Goal: Communication & Community: Share content

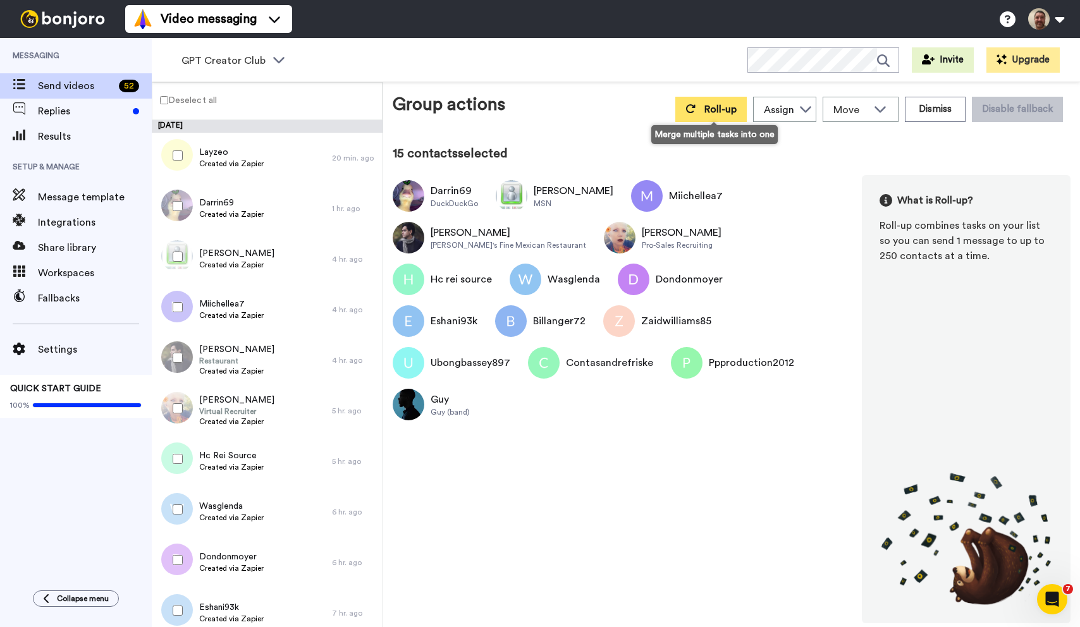
click at [699, 121] on button "Roll-up" at bounding box center [710, 109] width 71 height 25
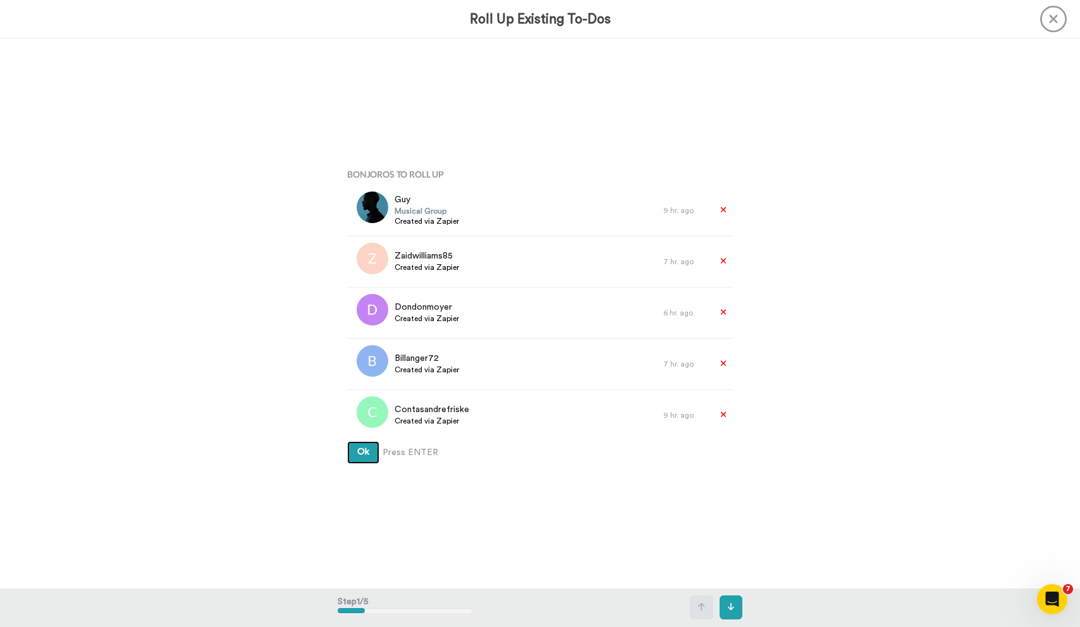
click at [347, 441] on button "Ok" at bounding box center [363, 452] width 32 height 23
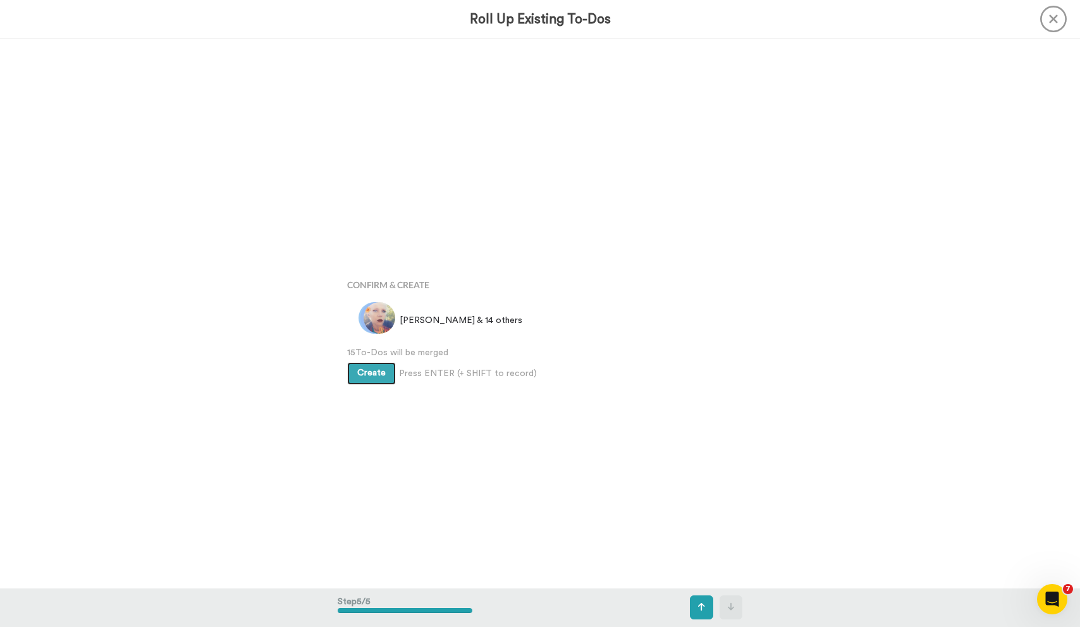
scroll to position [2199, 0]
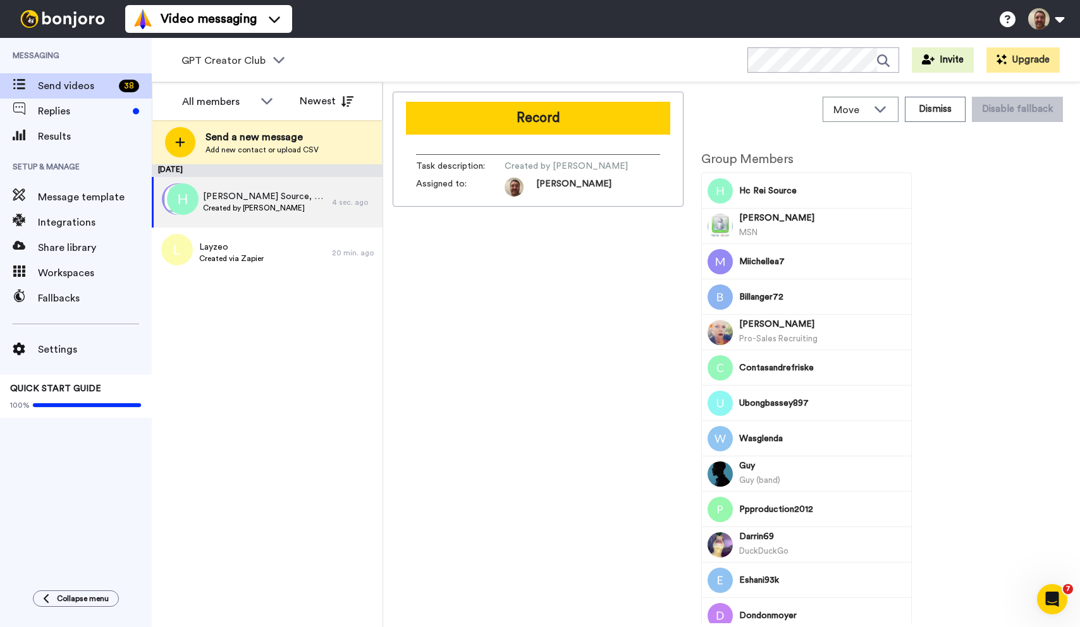
drag, startPoint x: 0, startPoint y: 0, endPoint x: 699, endPoint y: 120, distance: 709.7
click at [699, 120] on div "Record Task description : Created by John Thornhill Assigned to: John Move WORK…" at bounding box center [732, 358] width 678 height 532
click at [278, 66] on div "GPT Creator Club" at bounding box center [233, 60] width 125 height 25
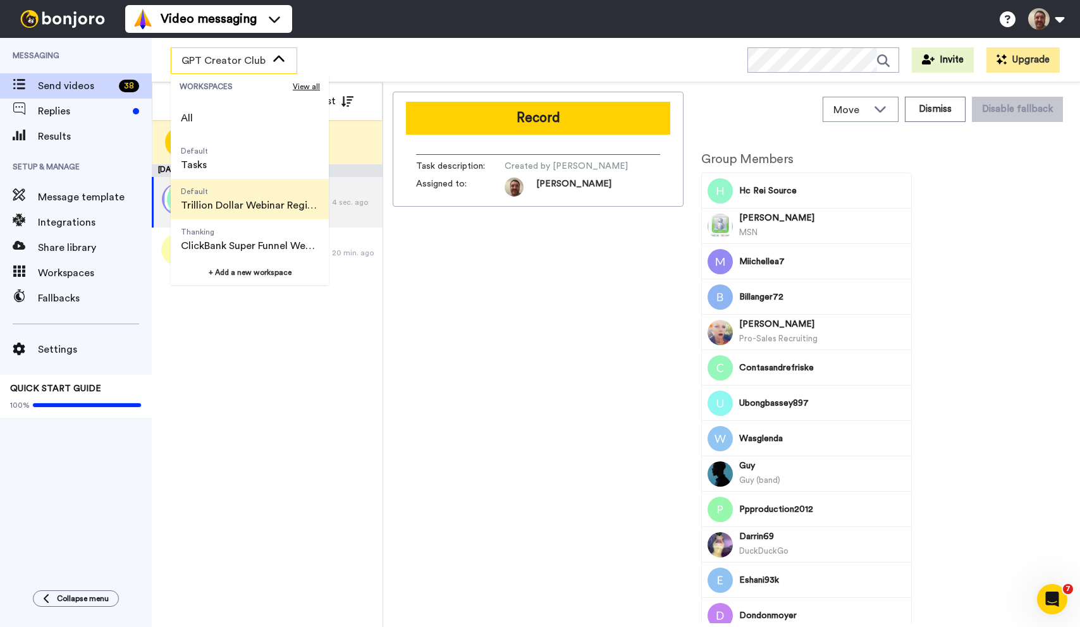
click at [260, 198] on span "Trillion Dollar Webinar Registrants" at bounding box center [250, 205] width 138 height 15
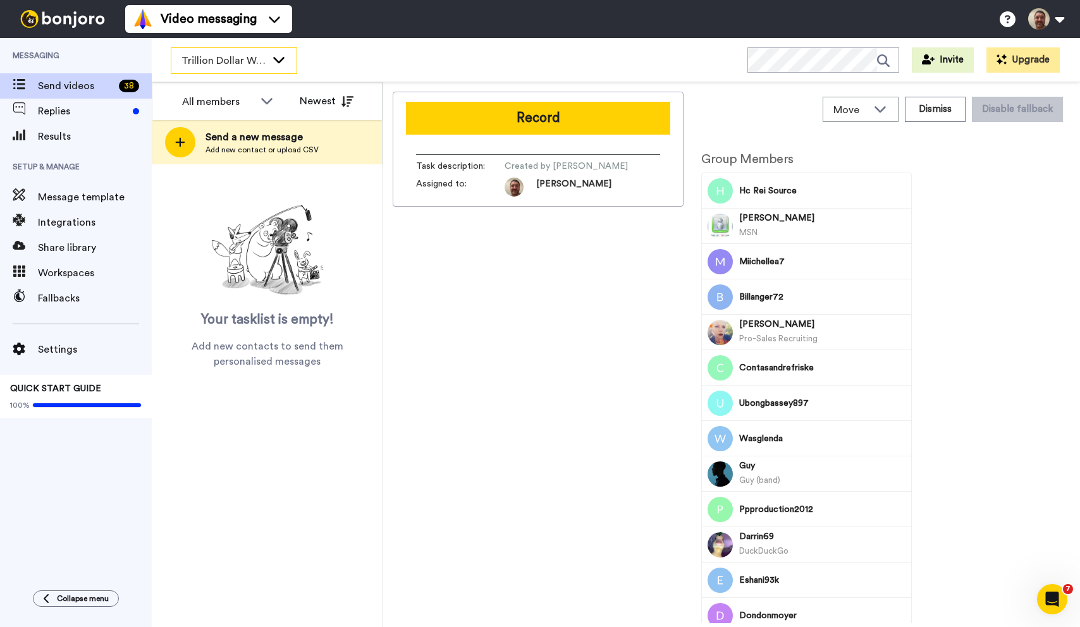
click at [263, 51] on div "Trillion Dollar Webinar Registrants" at bounding box center [233, 60] width 125 height 25
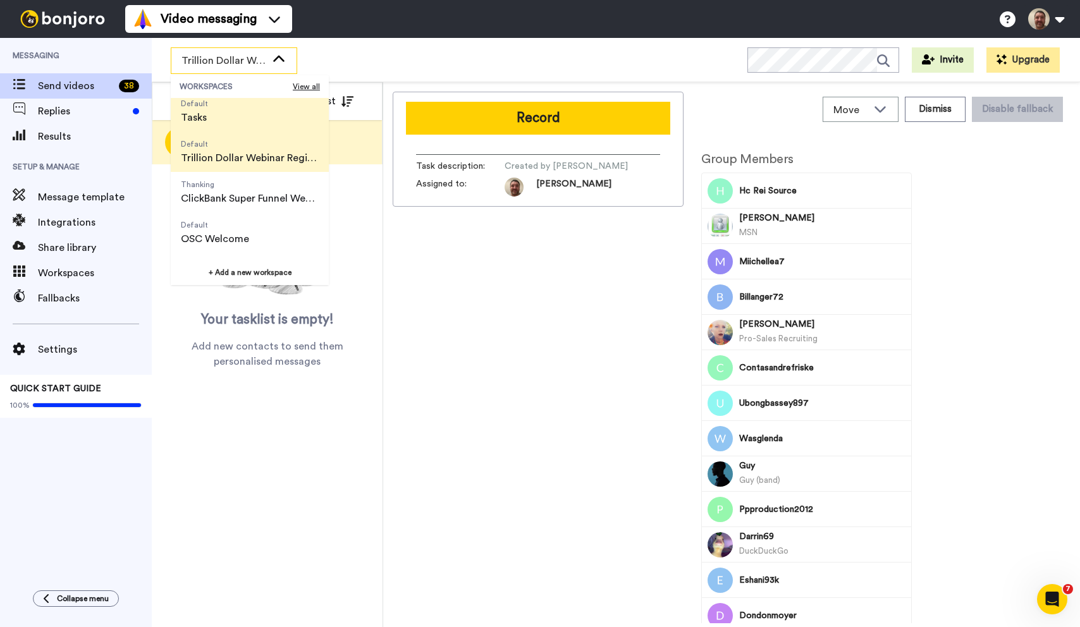
scroll to position [81, 0]
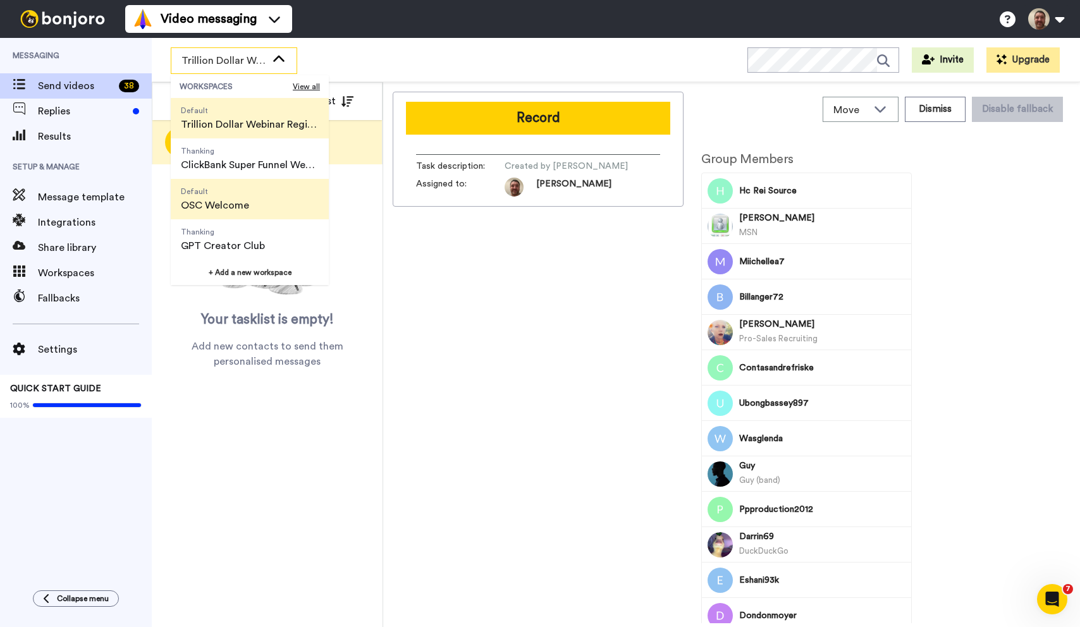
click at [250, 208] on span "Default OSC Welcome" at bounding box center [215, 199] width 89 height 40
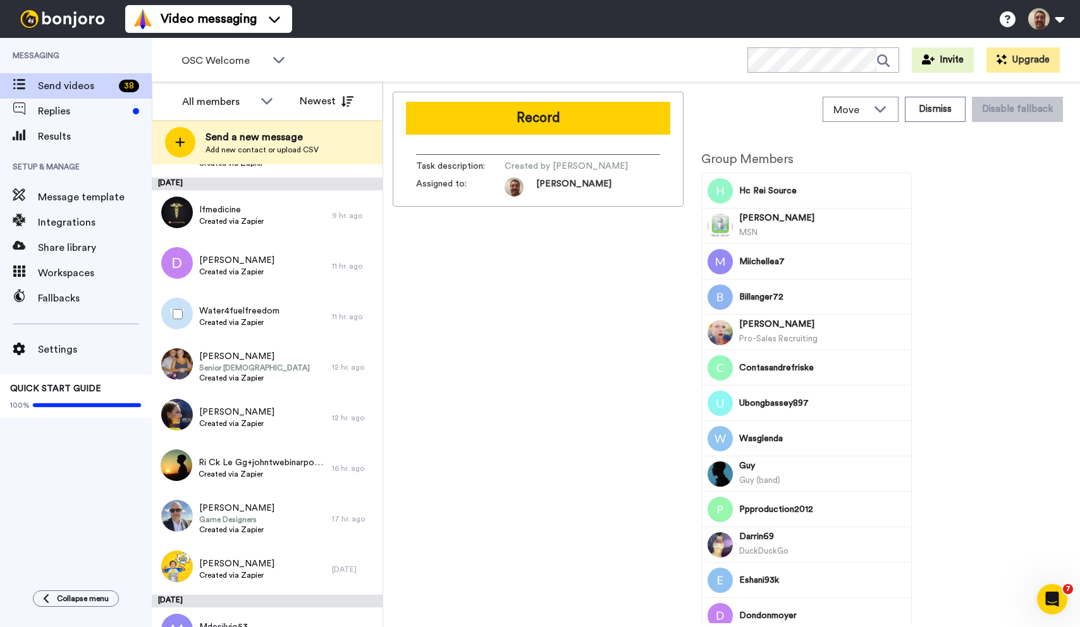
scroll to position [0, 0]
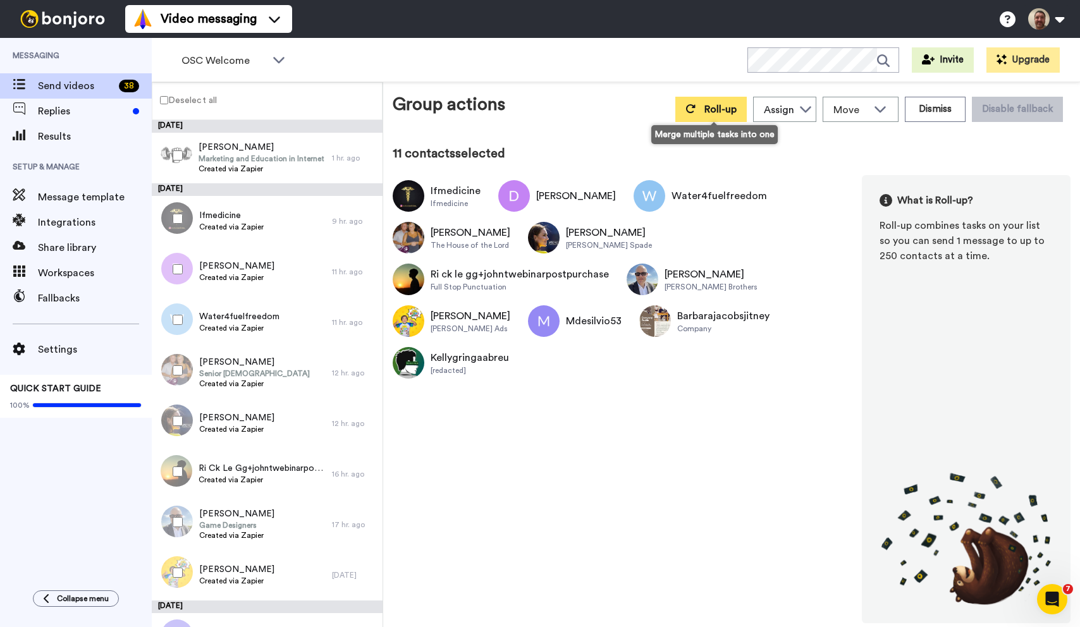
click at [705, 113] on button "Roll-up" at bounding box center [710, 109] width 71 height 25
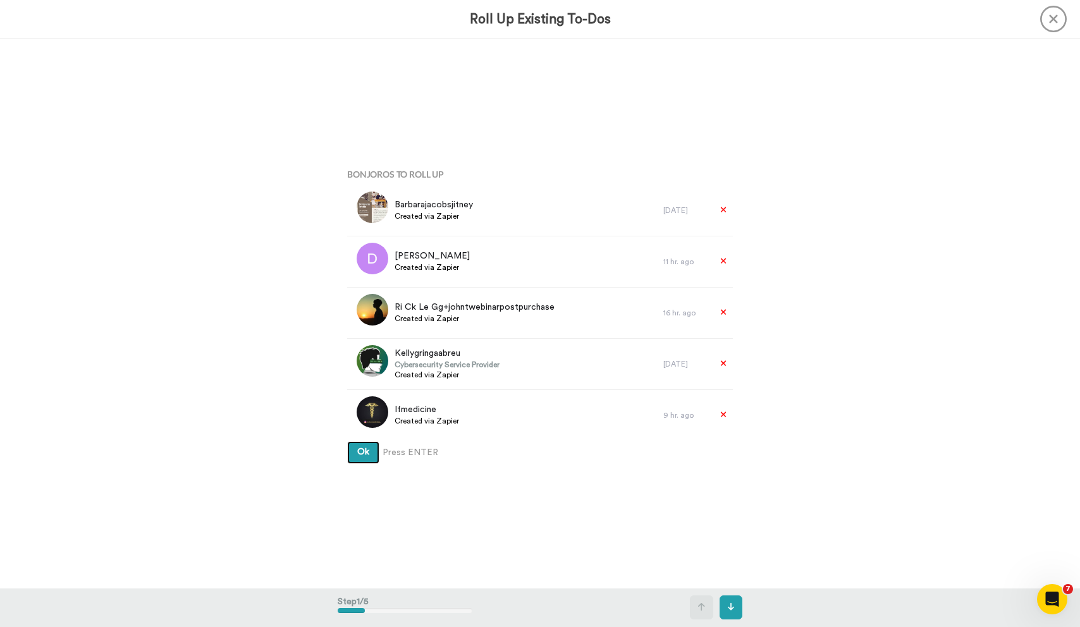
click at [347, 441] on button "Ok" at bounding box center [363, 452] width 32 height 23
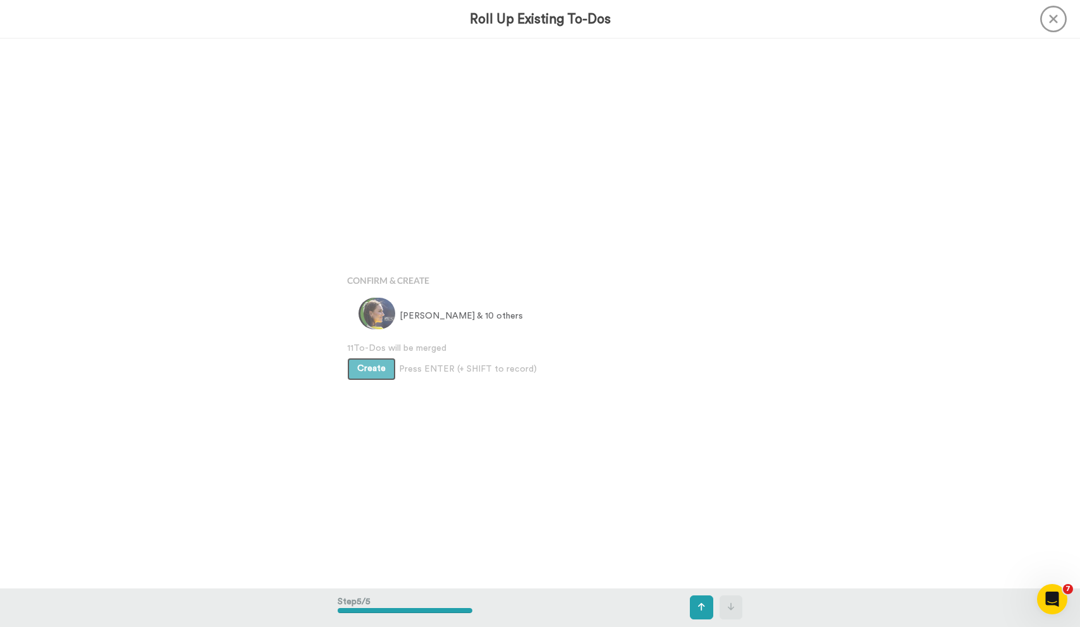
scroll to position [2199, 0]
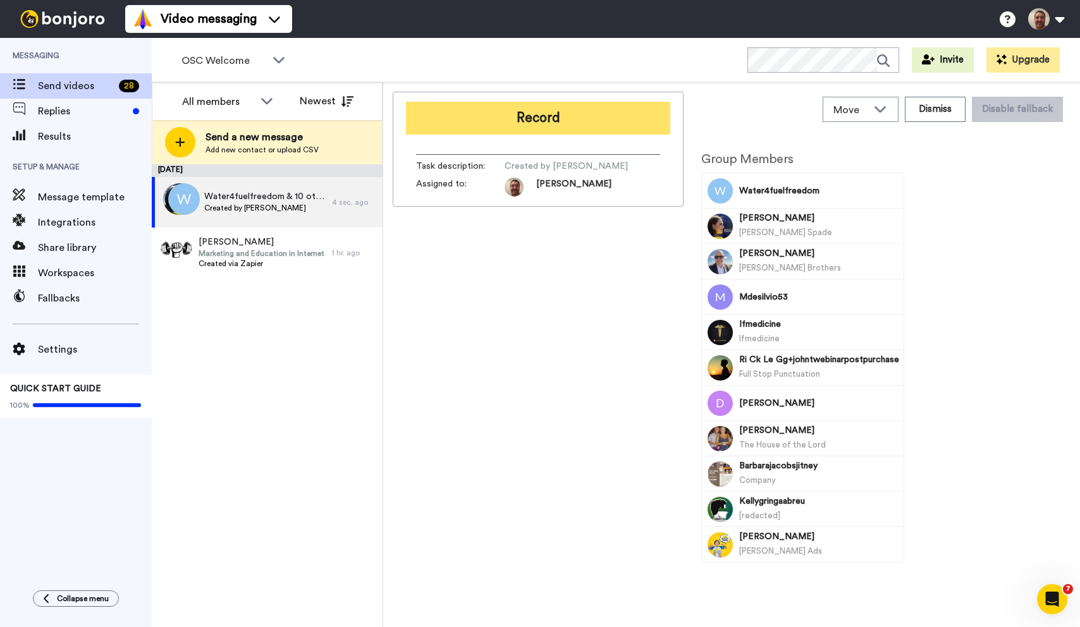
click at [559, 114] on button "Record" at bounding box center [538, 118] width 264 height 33
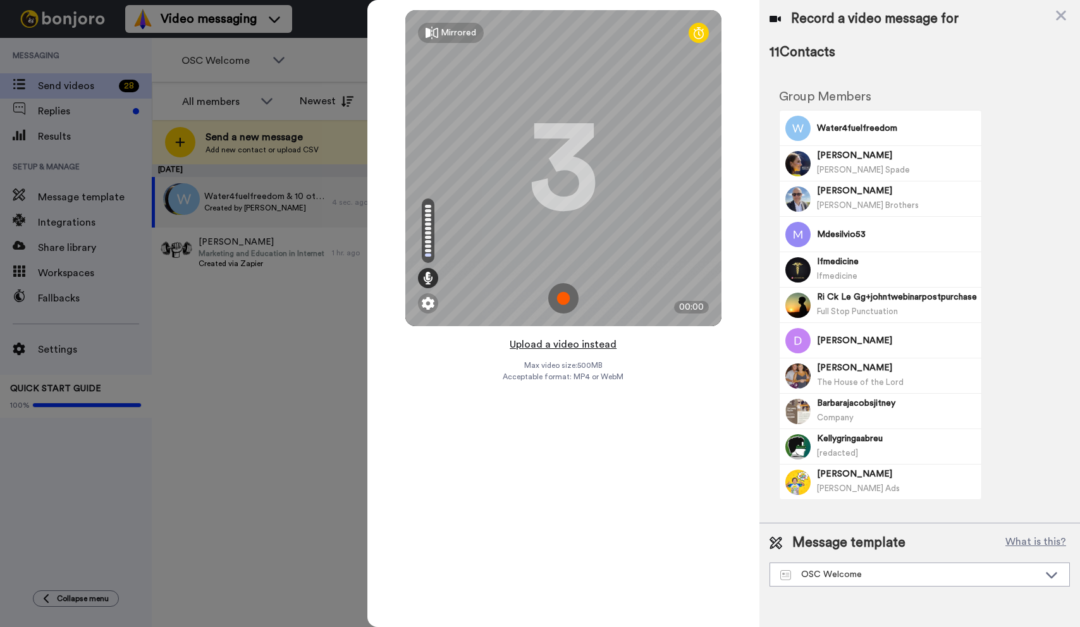
click at [558, 344] on button "Upload a video instead" at bounding box center [563, 344] width 114 height 16
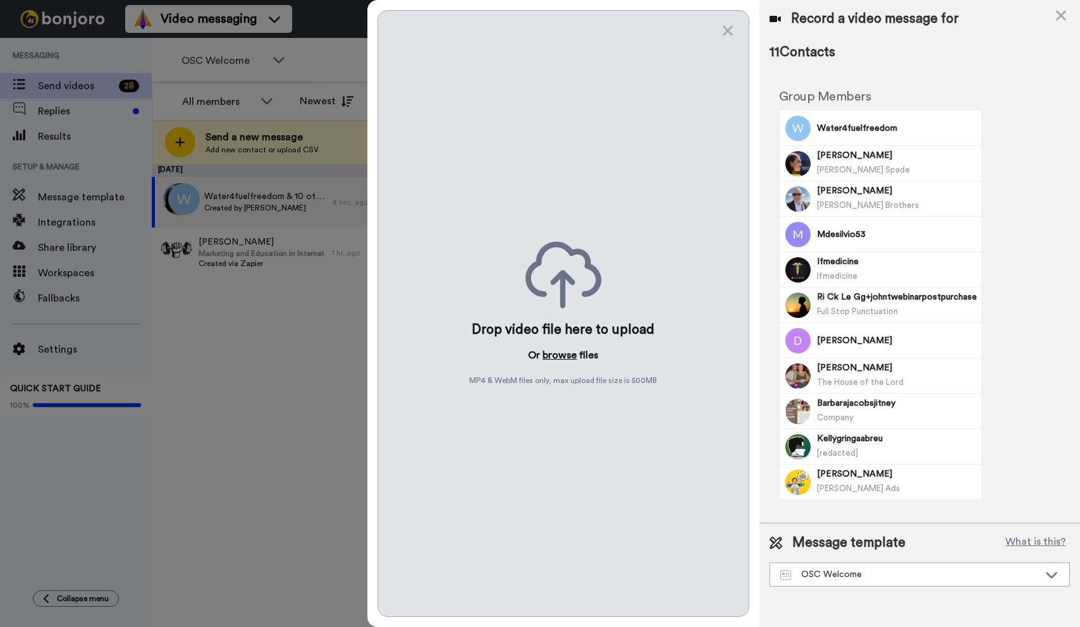
click at [555, 353] on button "browse" at bounding box center [560, 355] width 34 height 15
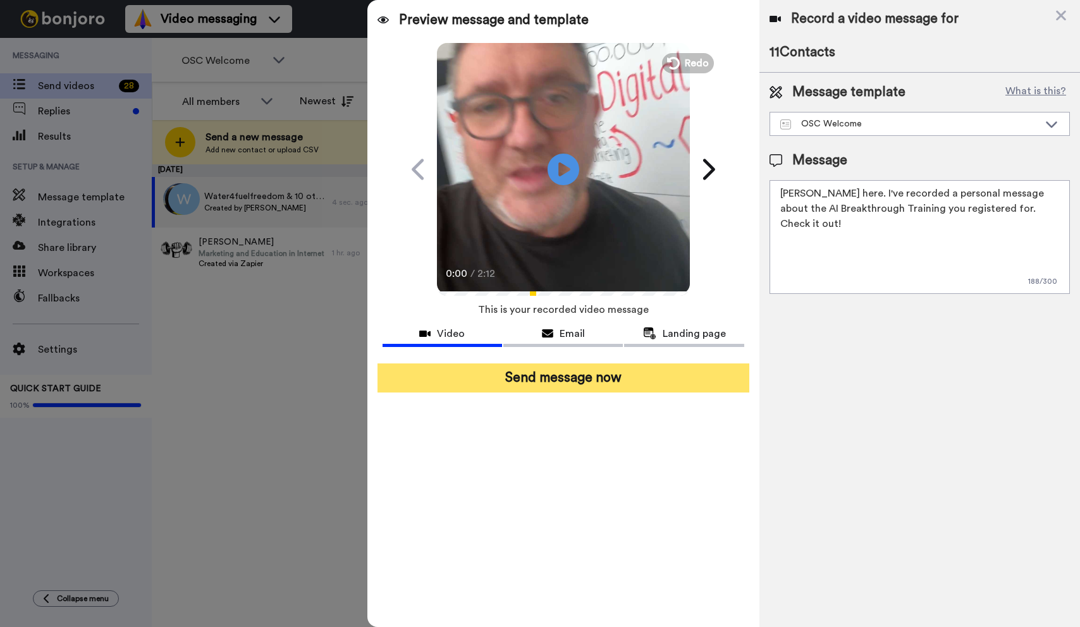
click at [606, 371] on button "Send message now" at bounding box center [564, 378] width 372 height 29
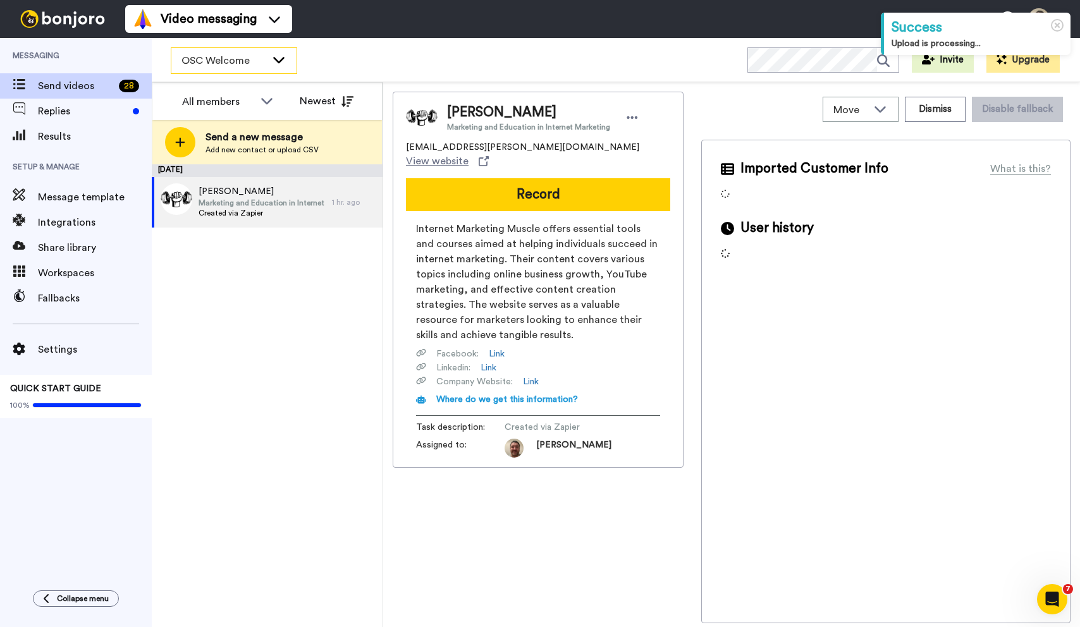
click at [278, 58] on icon at bounding box center [278, 59] width 15 height 13
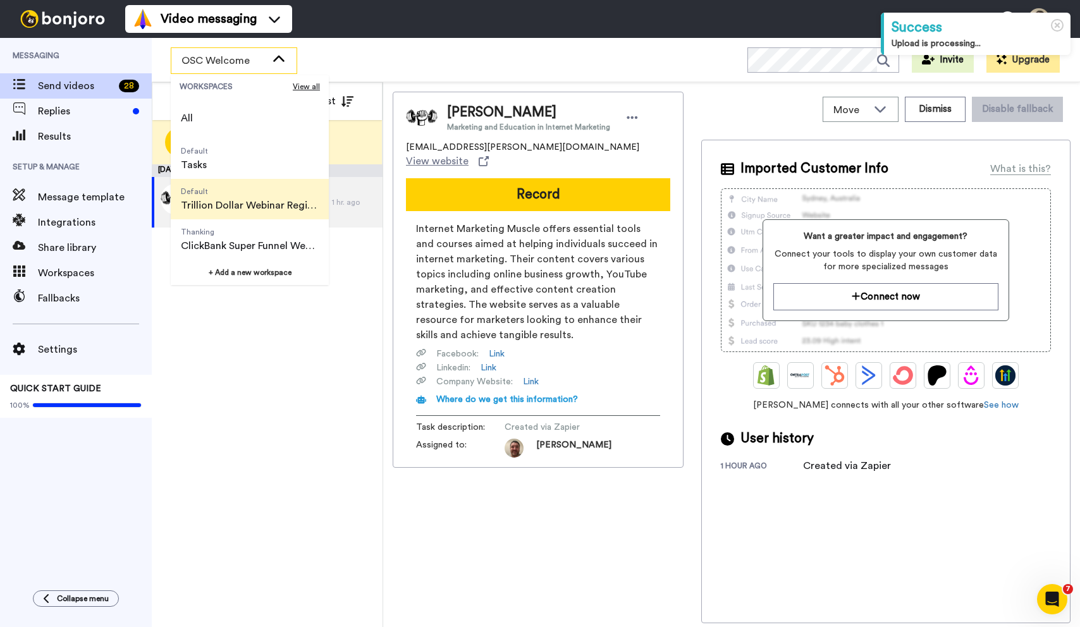
scroll to position [81, 0]
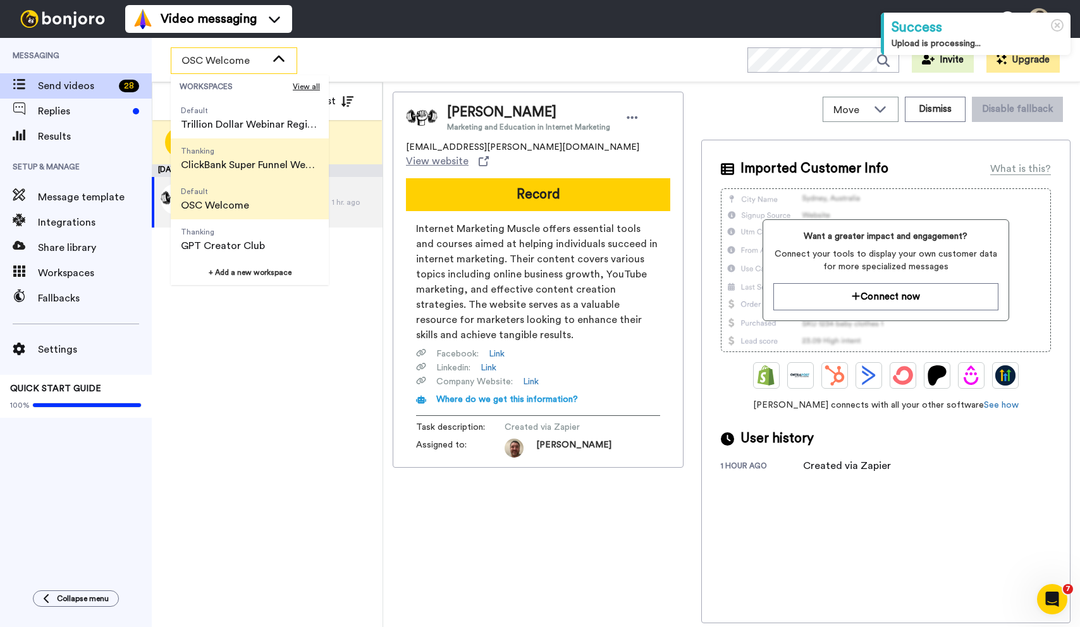
click at [273, 159] on span "ClickBank Super Funnel Webinar Registrants" at bounding box center [250, 164] width 138 height 15
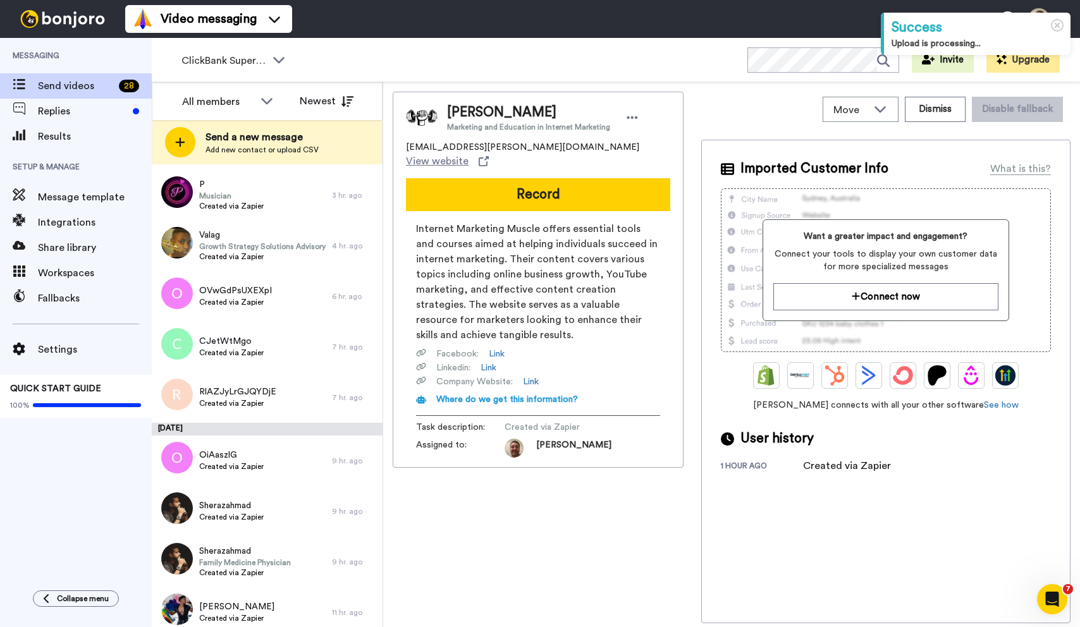
scroll to position [0, 0]
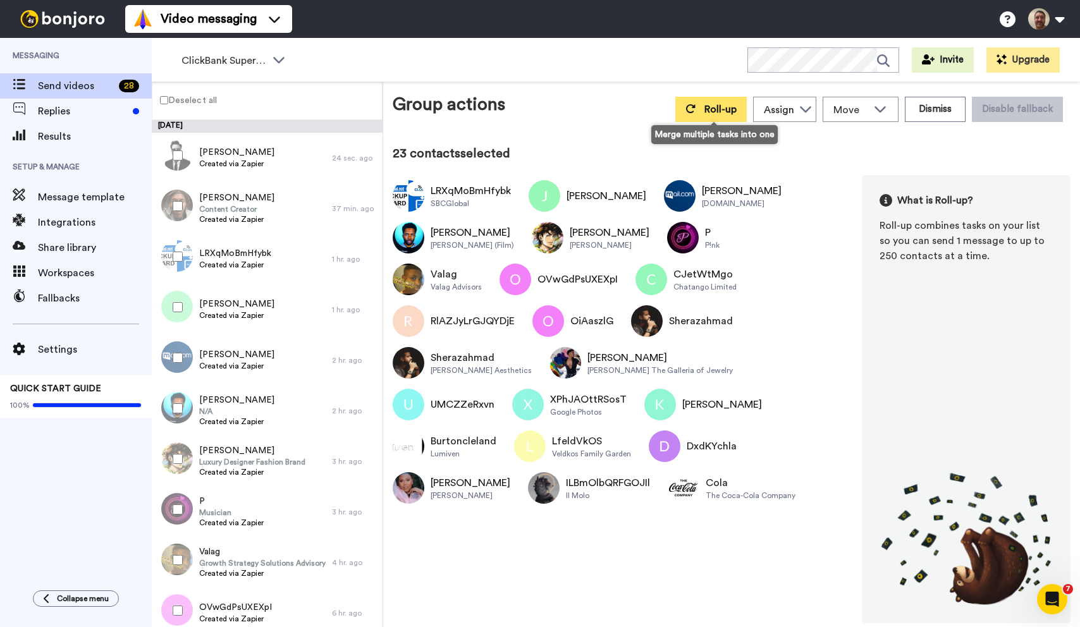
click at [712, 110] on span "Roll-up" at bounding box center [720, 109] width 32 height 10
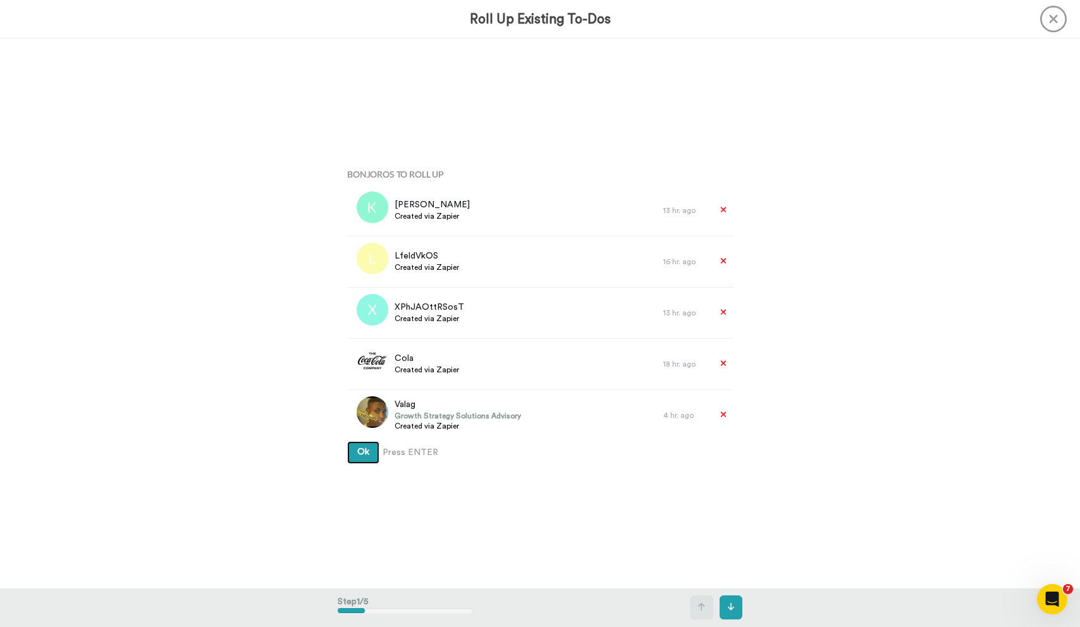
click at [347, 441] on button "Ok" at bounding box center [363, 452] width 32 height 23
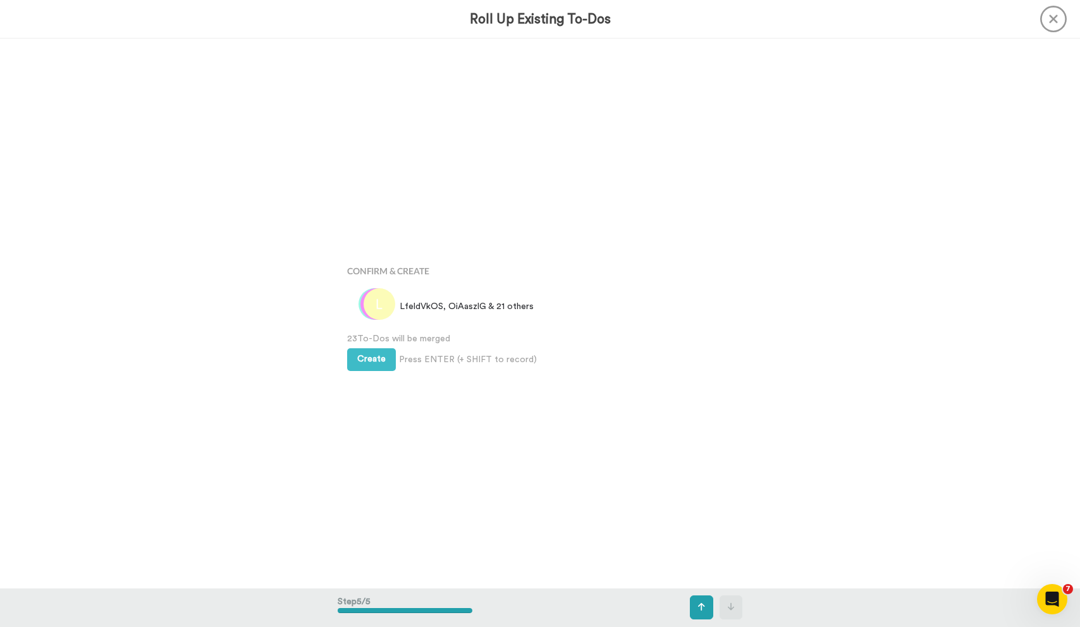
scroll to position [2199, 0]
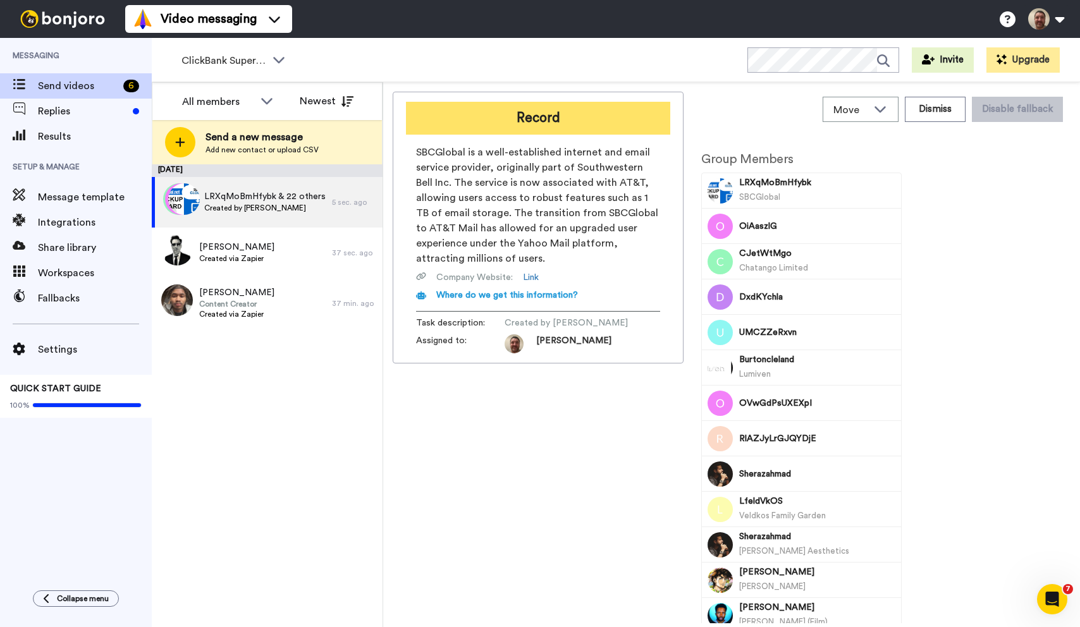
click at [567, 117] on button "Record" at bounding box center [538, 118] width 264 height 33
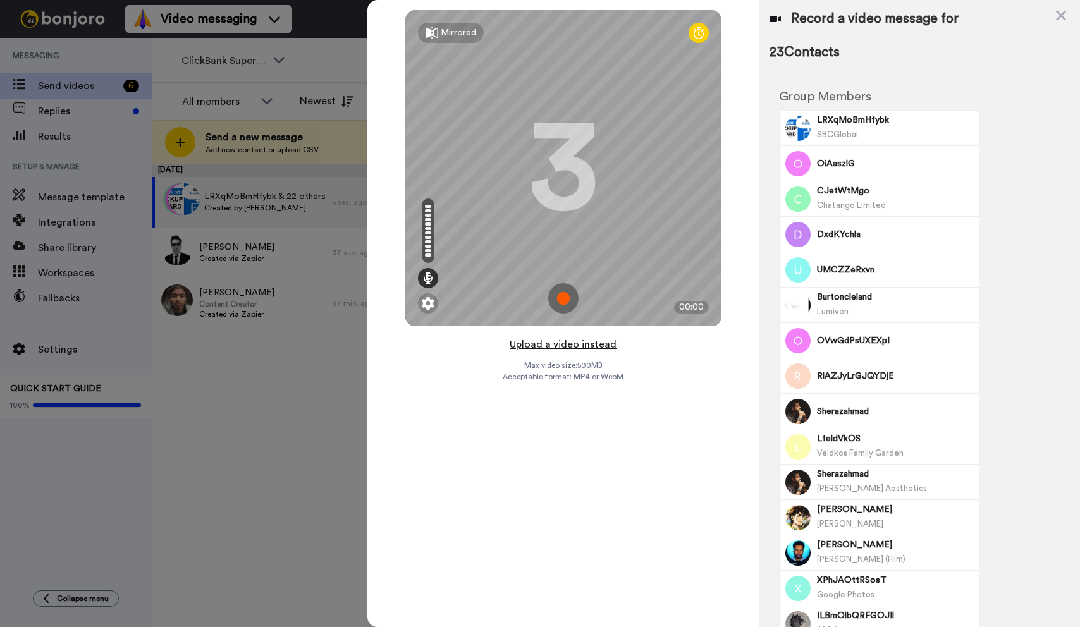
click at [566, 344] on button "Upload a video instead" at bounding box center [563, 344] width 114 height 16
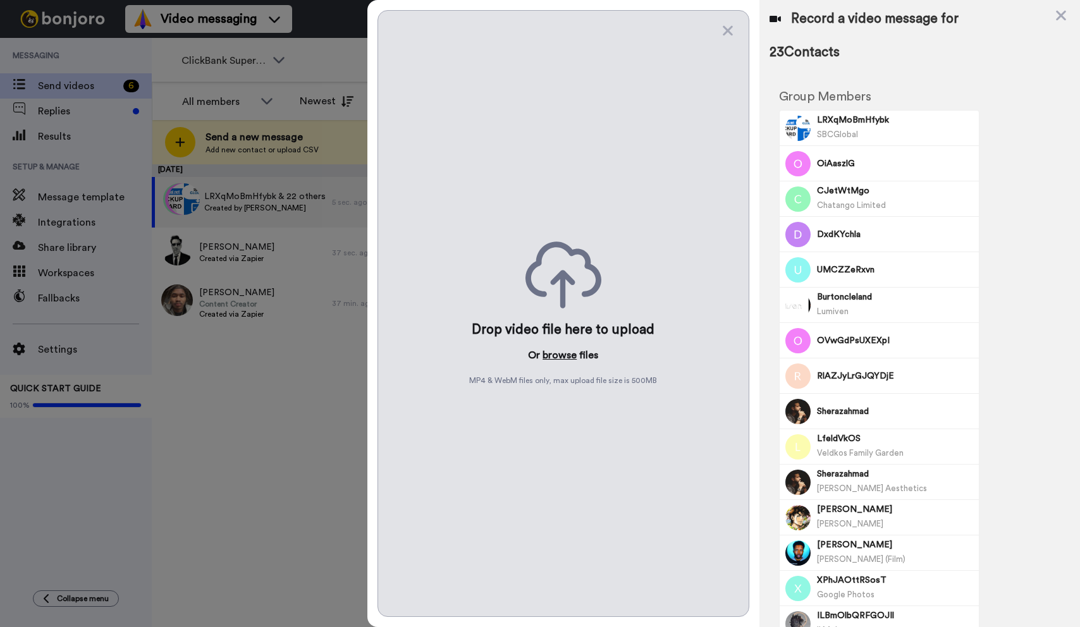
click at [562, 352] on button "browse" at bounding box center [560, 355] width 34 height 15
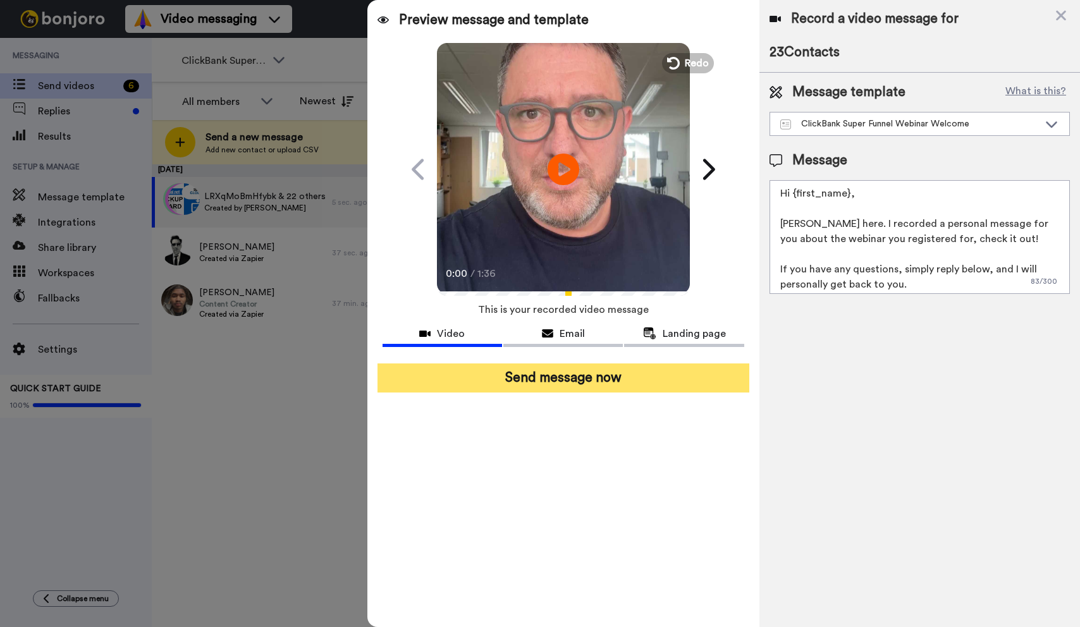
click at [618, 377] on button "Send message now" at bounding box center [564, 378] width 372 height 29
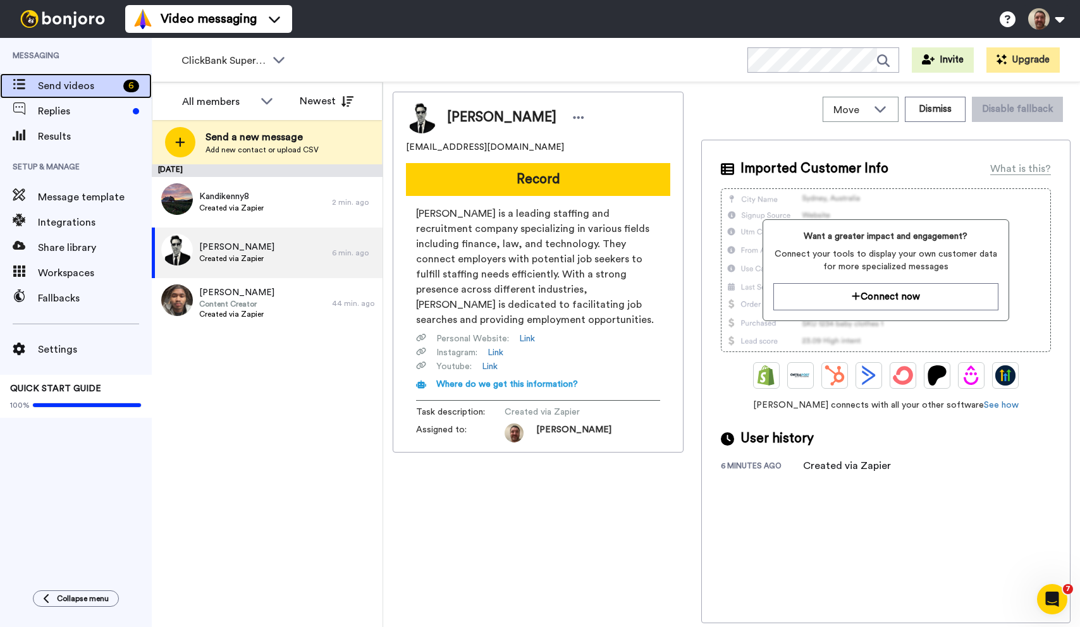
click at [51, 87] on span "Send videos" at bounding box center [78, 85] width 80 height 15
